Goal: Find specific page/section: Find specific page/section

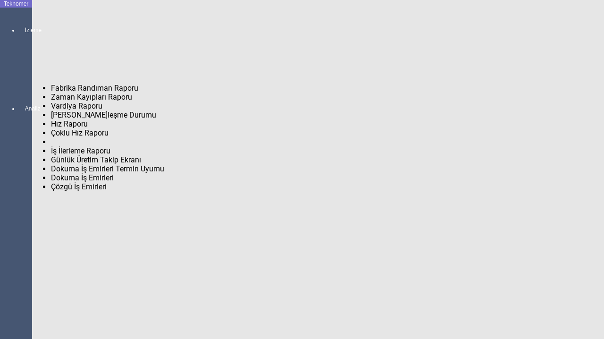
click at [92, 115] on span "[PERSON_NAME]leşme Durumu" at bounding box center [103, 114] width 105 height 9
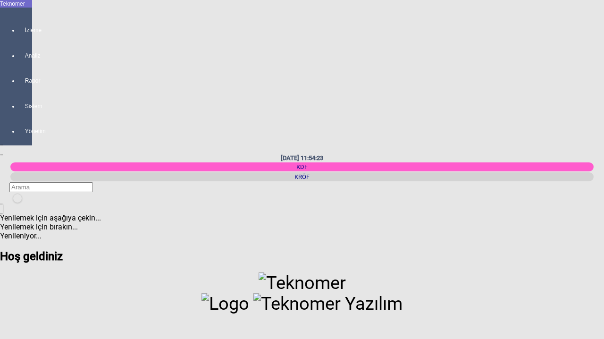
click at [34, 272] on div "Welcome to Teknomer - Teknomer 'e Hoş geldiniz" at bounding box center [302, 315] width 604 height 86
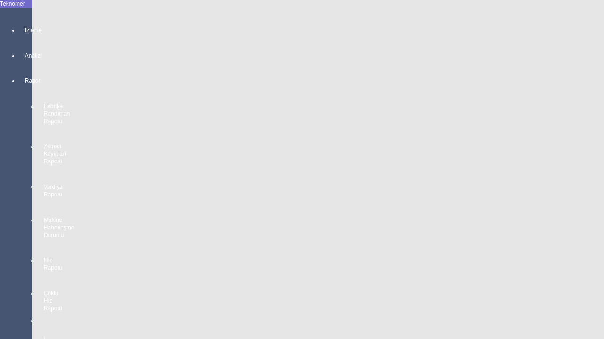
click at [27, 89] on div "Rapor Fabrika Randıman Raporu Zaman Kayıpları Raporu Vardiya Raporu Makine Habe…" at bounding box center [25, 306] width 13 height 485
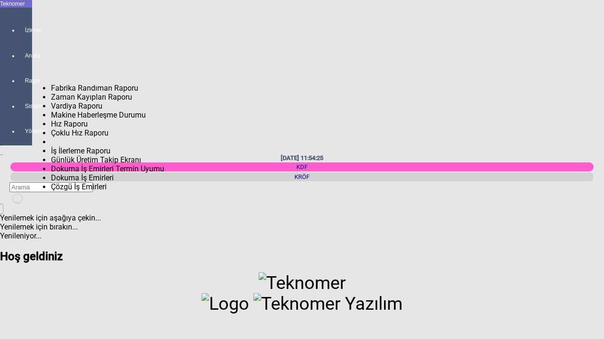
click at [118, 113] on span "Makine Haberleşme Durumu" at bounding box center [98, 114] width 95 height 9
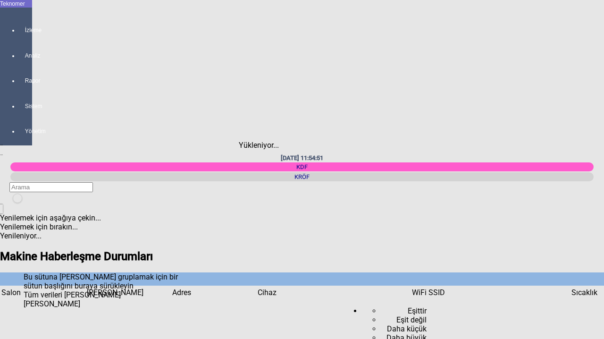
scroll to position [791, 0]
drag, startPoint x: 168, startPoint y: 114, endPoint x: 132, endPoint y: 114, distance: 35.4
copy td "[TECHNICAL_ID]"
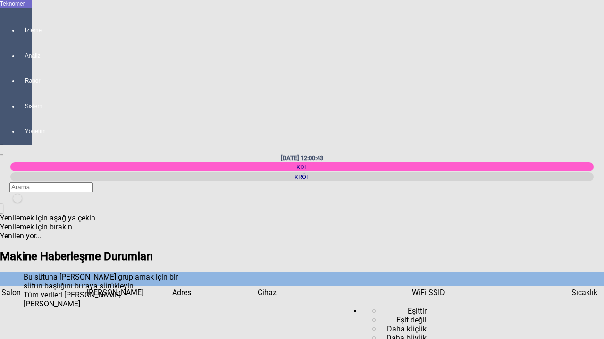
click at [538, 172] on div "KRÖF" at bounding box center [301, 176] width 583 height 9
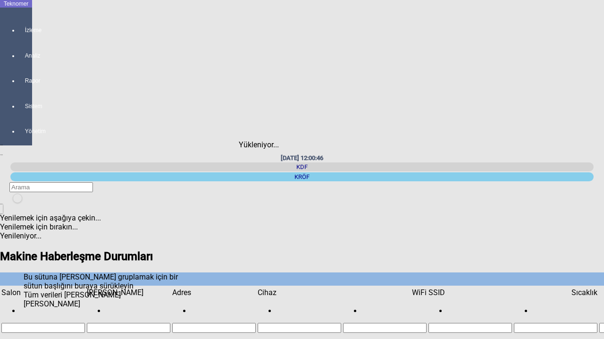
scroll to position [434, 0]
click at [24, 204] on div "newfolder" at bounding box center [16, 204] width 14 height 0
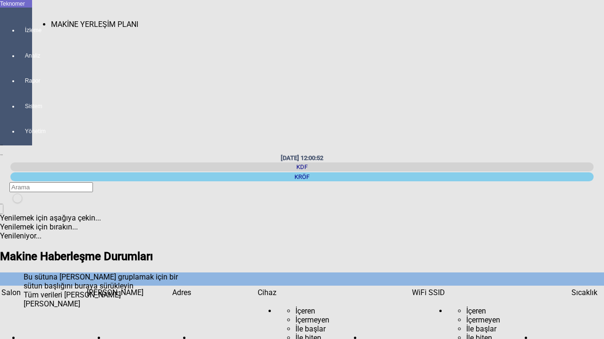
scroll to position [434, 0]
click at [91, 20] on span "MAKİNE YERLEŞİM PLANI" at bounding box center [94, 24] width 87 height 9
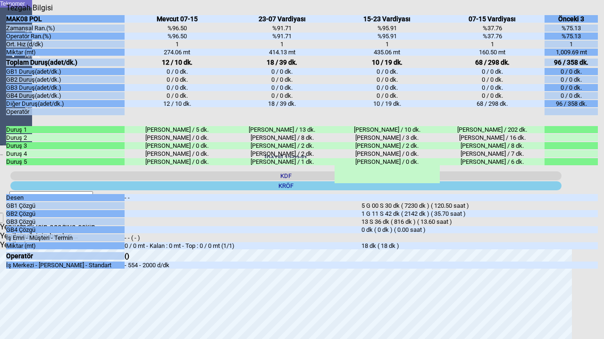
click at [257, 303] on div "MAK08 POL Zamansal Ran.(%) Operatör Ran.(%) Ort. Hız (d/dk) Miktar (mt) Toplam …" at bounding box center [302, 165] width 592 height 307
